Goal: Task Accomplishment & Management: Manage account settings

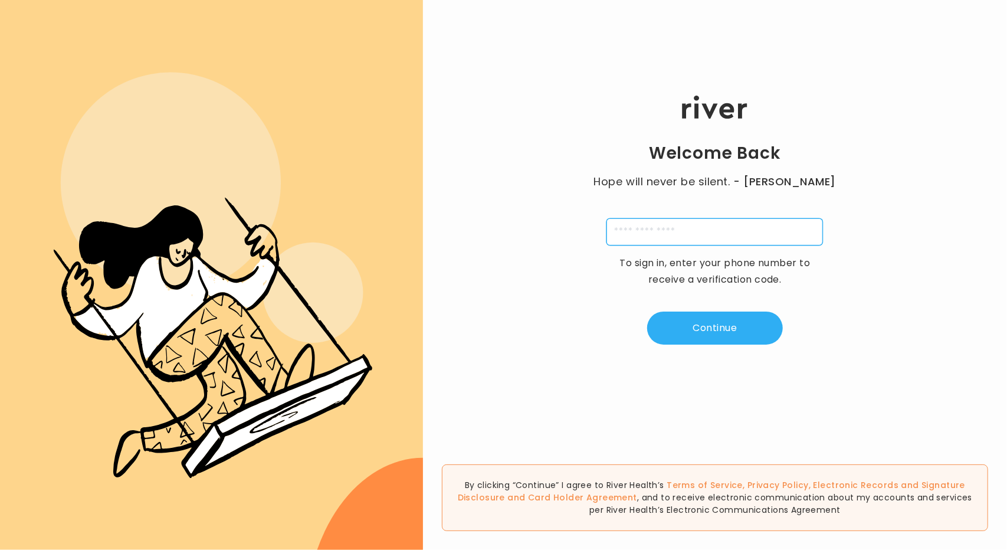
click at [629, 221] on input "tel" at bounding box center [714, 231] width 216 height 27
type input "**********"
type input "*"
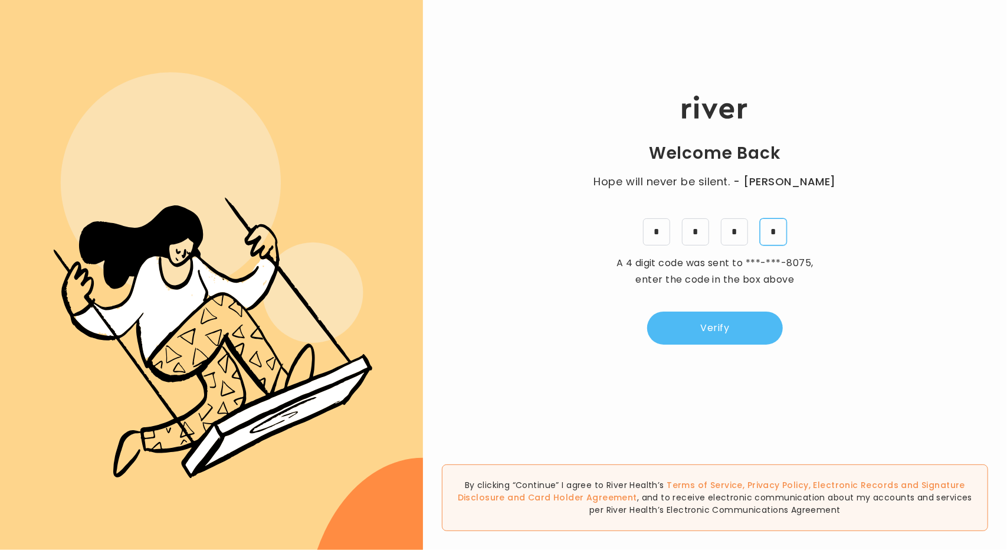
type input "*"
click at [706, 327] on button "Verify" at bounding box center [715, 327] width 136 height 33
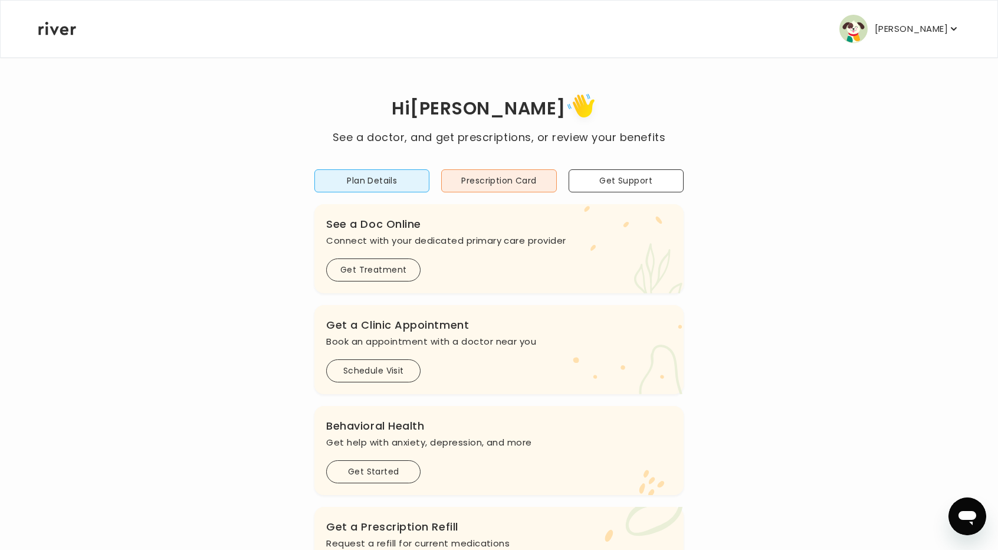
click at [905, 29] on p "[PERSON_NAME]" at bounding box center [911, 29] width 73 height 17
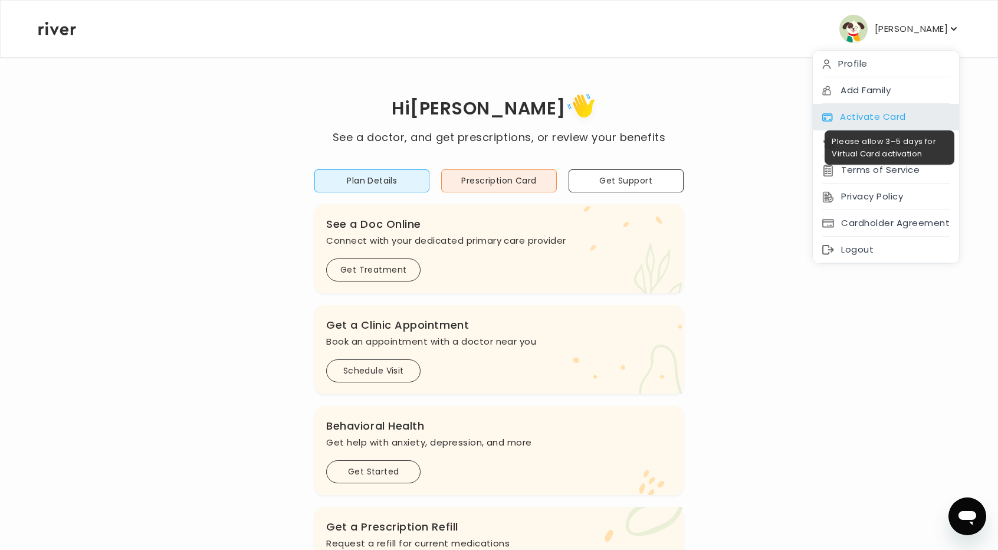
click at [896, 112] on div "Activate Card" at bounding box center [886, 117] width 146 height 27
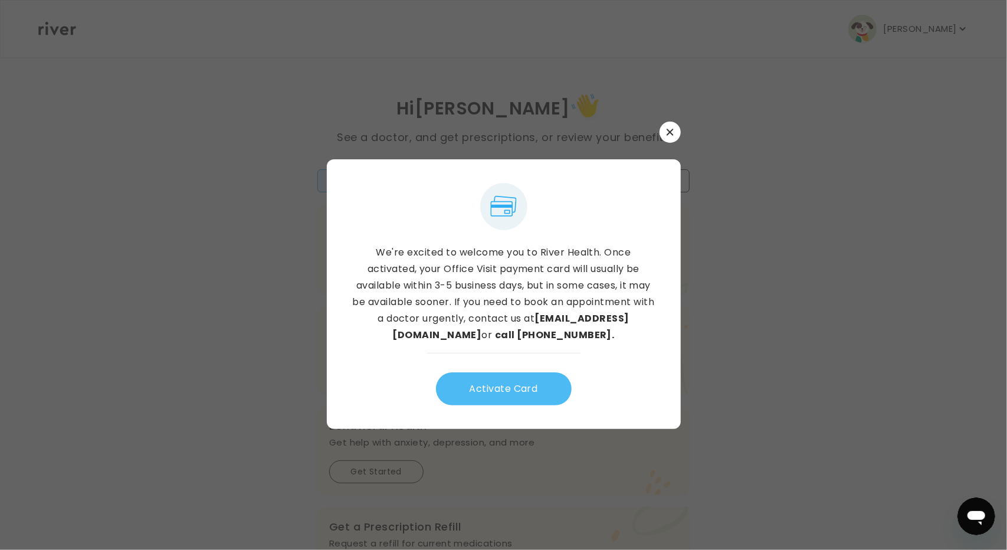
click at [515, 386] on button "Activate Card" at bounding box center [504, 388] width 136 height 33
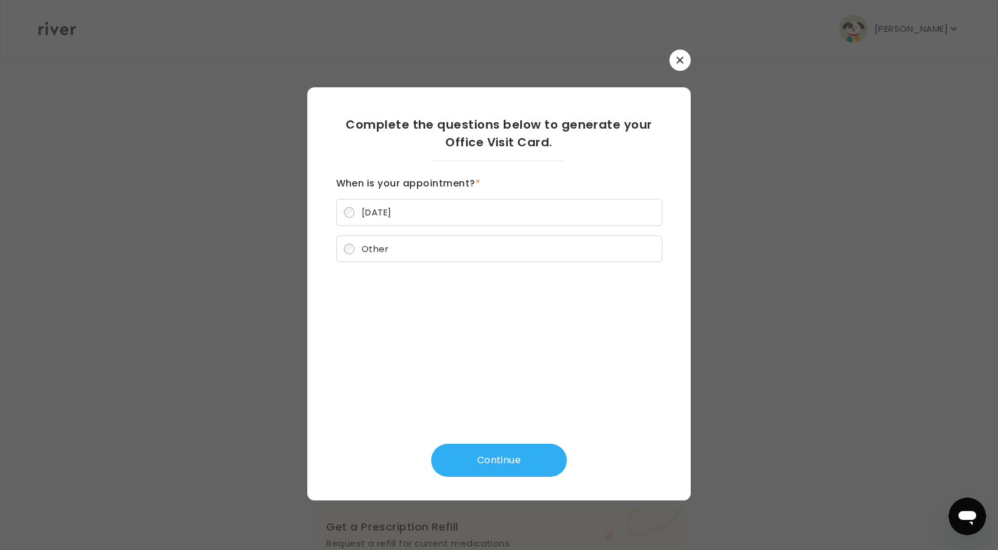
click at [441, 213] on label "[DATE]" at bounding box center [499, 212] width 326 height 27
click at [428, 244] on label "Other" at bounding box center [499, 248] width 326 height 27
click at [431, 218] on label "[DATE]" at bounding box center [499, 212] width 326 height 27
drag, startPoint x: 418, startPoint y: 244, endPoint x: 417, endPoint y: 236, distance: 7.1
click at [418, 244] on label "Other" at bounding box center [499, 248] width 326 height 27
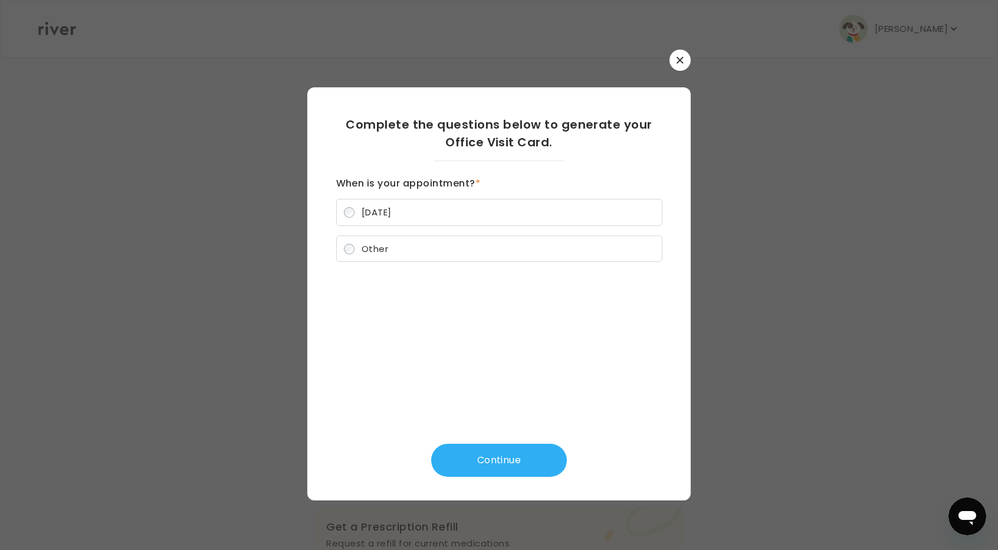
click at [688, 54] on button "button" at bounding box center [679, 60] width 21 height 21
